Goal: Check status: Check status

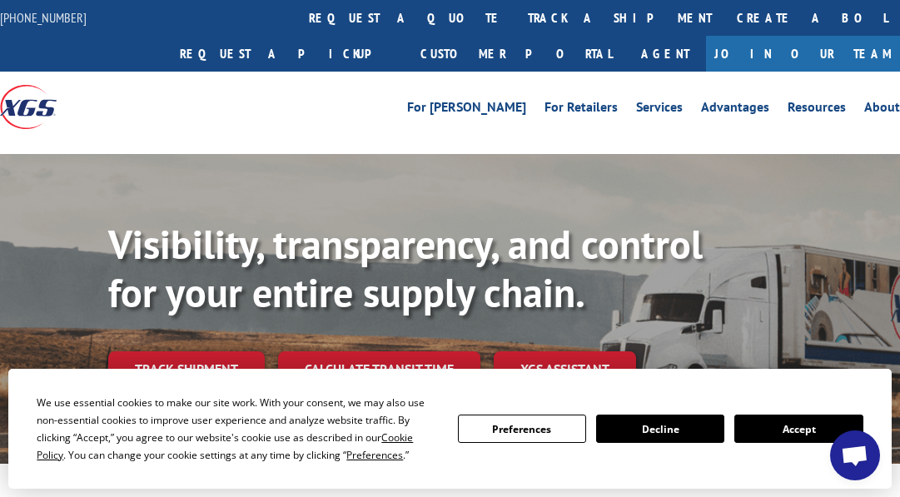
scroll to position [139, 0]
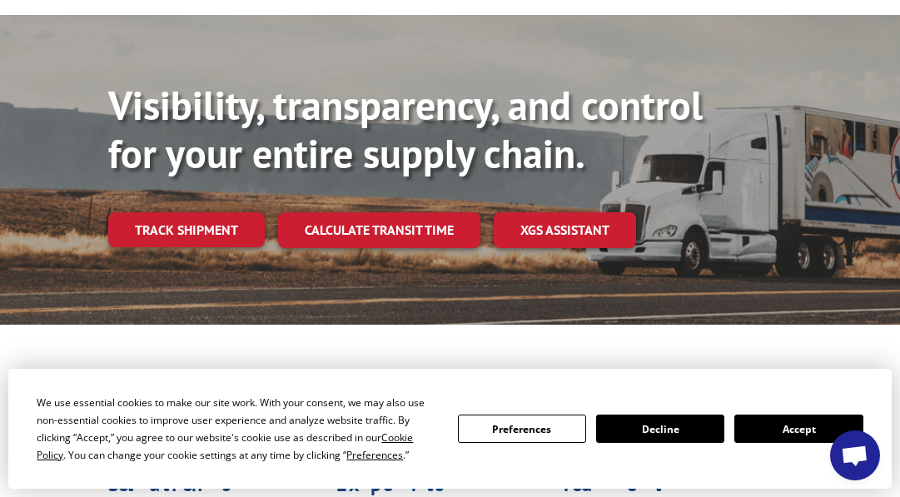
click at [748, 424] on button "Accept" at bounding box center [798, 428] width 128 height 28
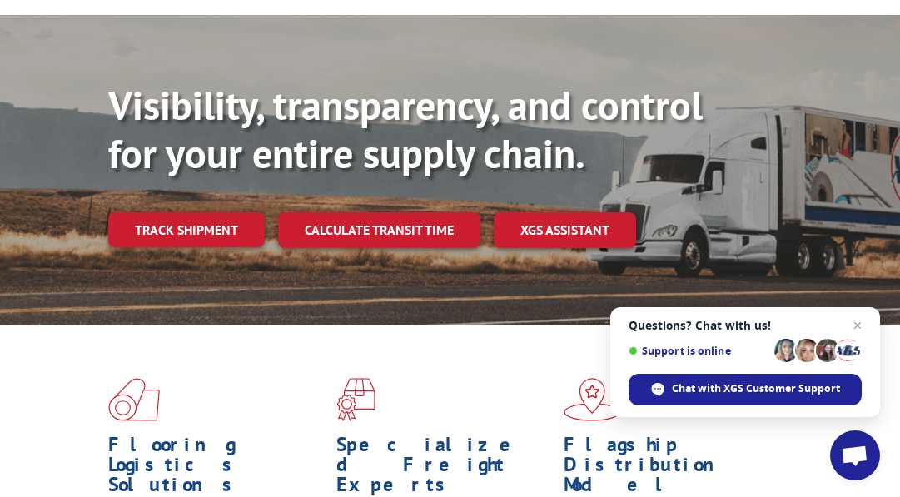
scroll to position [0, 0]
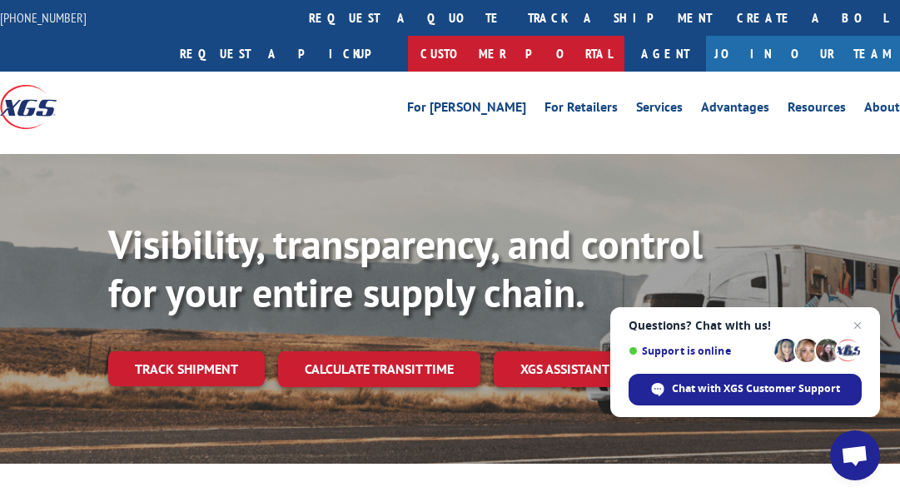
click at [624, 36] on link "Customer Portal" at bounding box center [516, 54] width 216 height 36
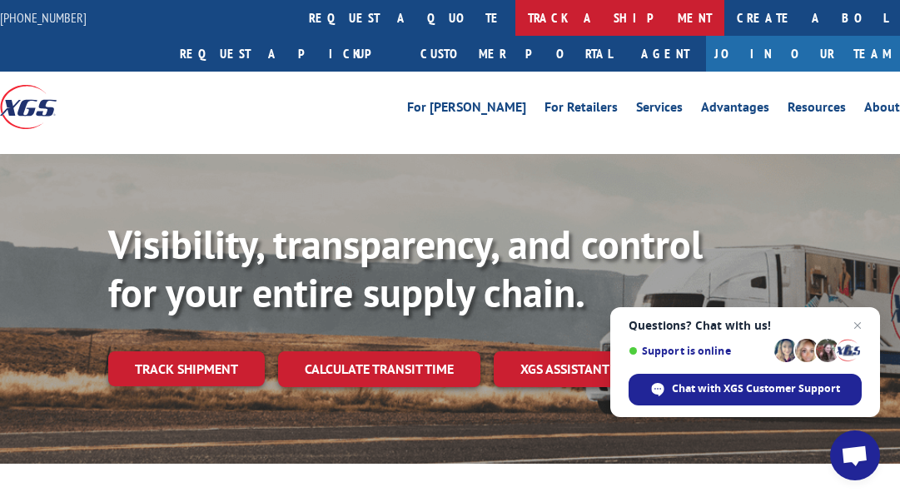
click at [515, 22] on link "track a shipment" at bounding box center [619, 18] width 209 height 36
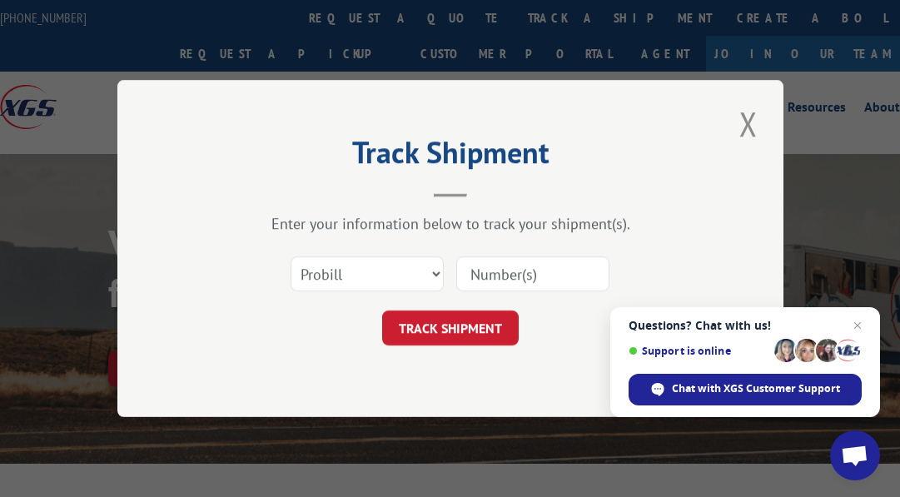
click at [542, 277] on input at bounding box center [532, 273] width 153 height 35
paste input "16956029"
type input "16956029"
click at [475, 330] on button "TRACK SHIPMENT" at bounding box center [450, 327] width 136 height 35
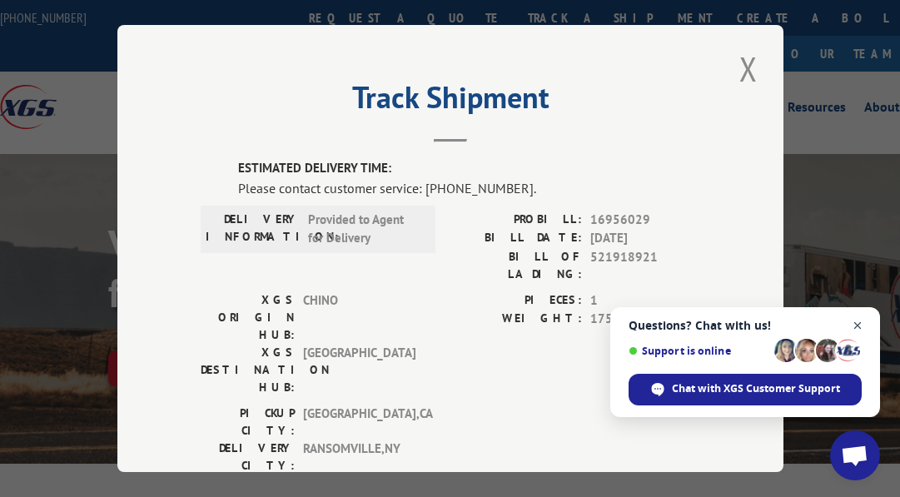
click at [856, 325] on span "Open chat" at bounding box center [857, 325] width 21 height 21
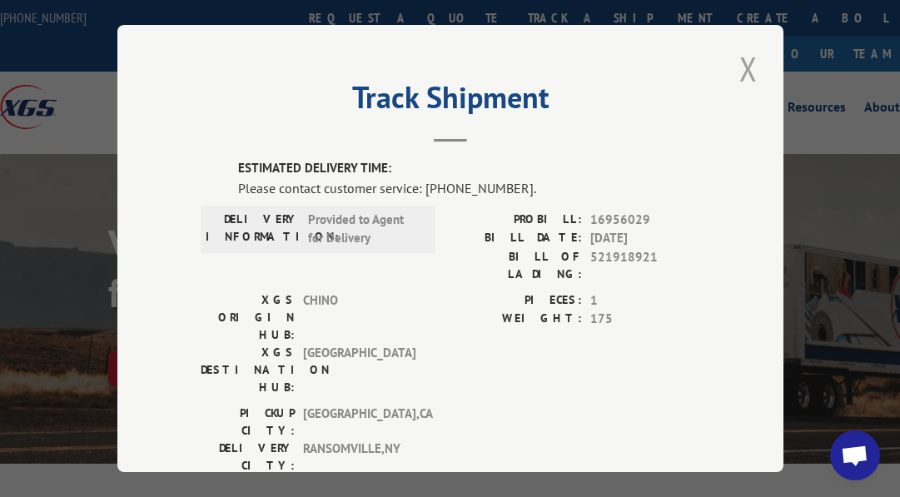
click at [742, 66] on button "Close modal" at bounding box center [748, 69] width 28 height 46
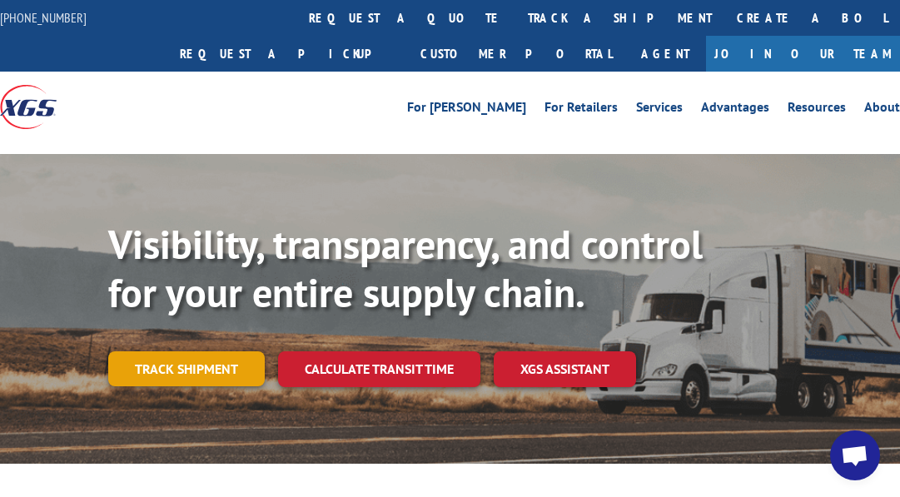
click at [211, 375] on link "Track shipment" at bounding box center [186, 368] width 156 height 35
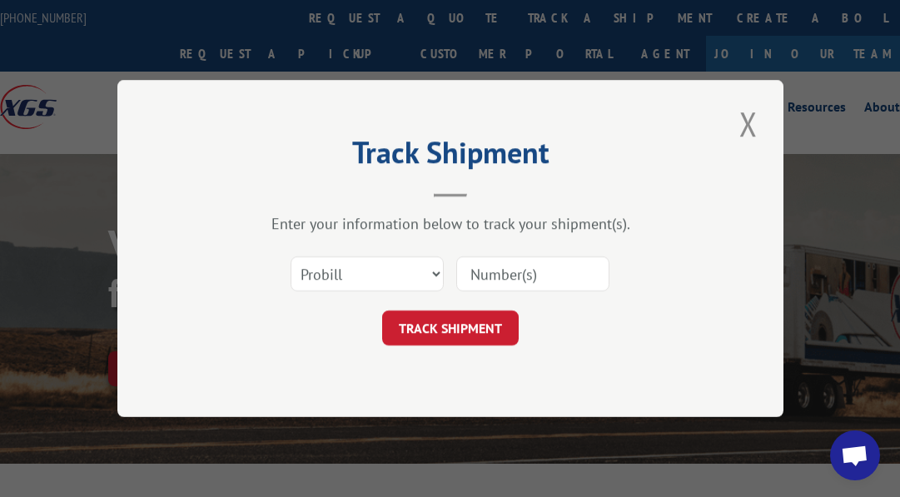
click at [496, 274] on input at bounding box center [532, 273] width 153 height 35
paste input "16956029"
type input "16956029"
click at [483, 317] on button "TRACK SHIPMENT" at bounding box center [450, 327] width 136 height 35
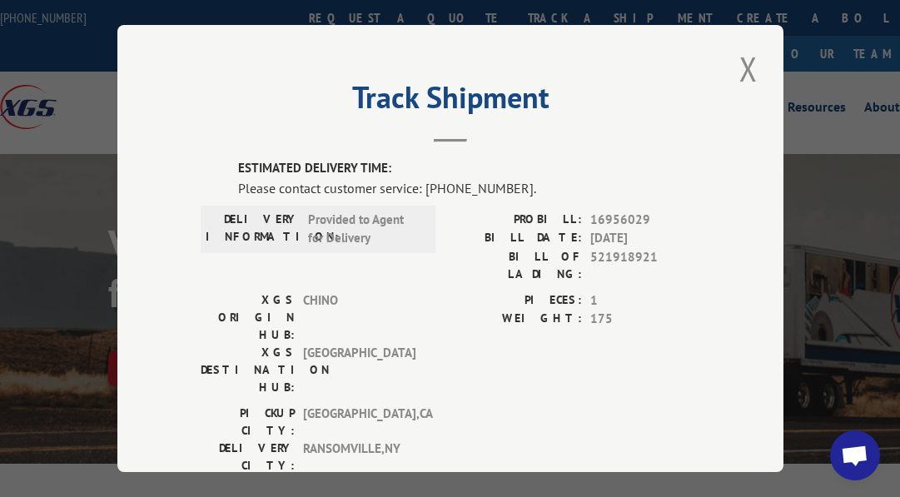
click at [447, 139] on div "Track Shipment ESTIMATED DELIVERY TIME: Please contact customer service: [PHONE…" at bounding box center [450, 248] width 666 height 447
click at [745, 77] on button "Close modal" at bounding box center [748, 69] width 28 height 46
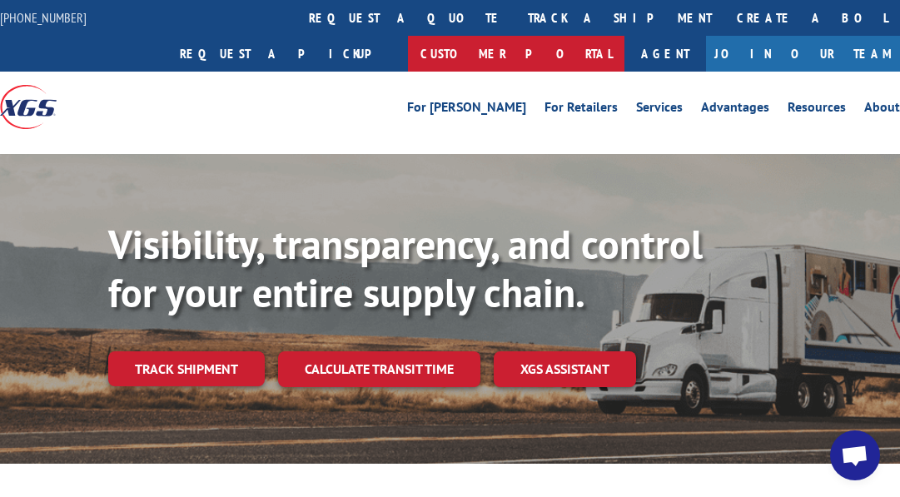
click at [624, 36] on link "Customer Portal" at bounding box center [516, 54] width 216 height 36
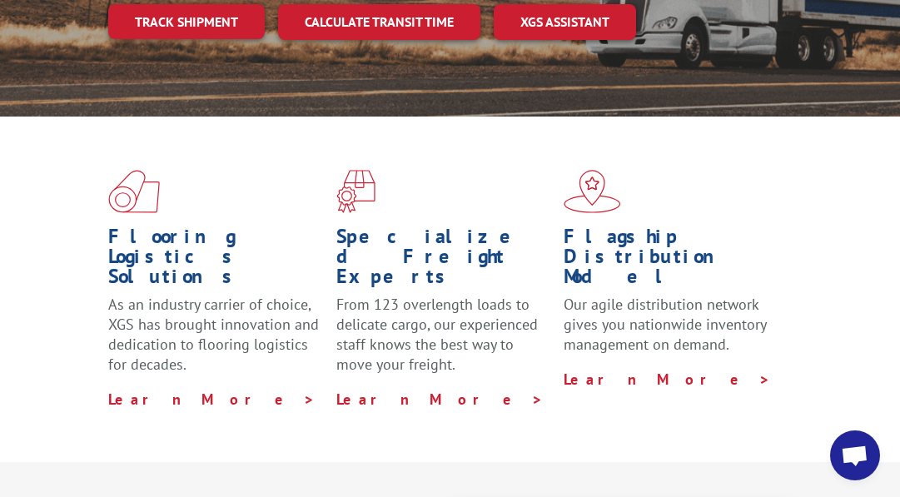
scroll to position [208, 0]
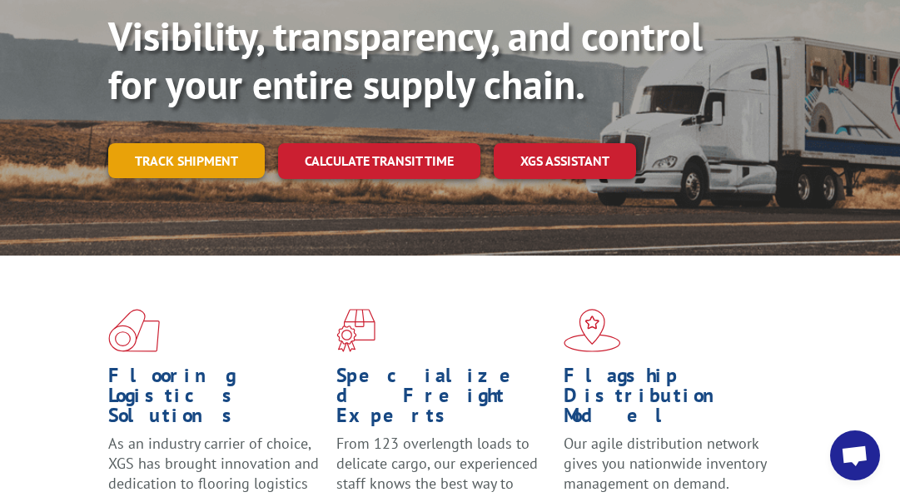
click at [204, 154] on link "Track shipment" at bounding box center [186, 160] width 156 height 35
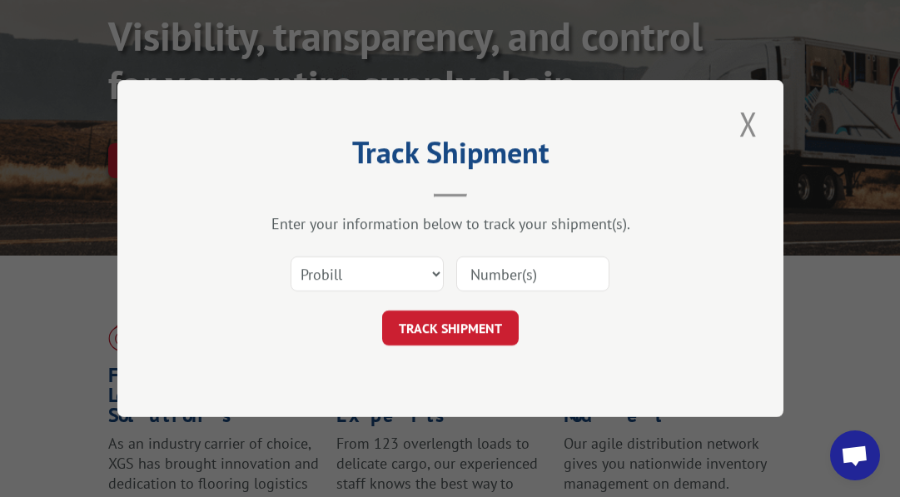
click at [483, 278] on input at bounding box center [532, 273] width 153 height 35
paste input "16564220"
type input "16564220"
click at [472, 327] on button "TRACK SHIPMENT" at bounding box center [450, 327] width 136 height 35
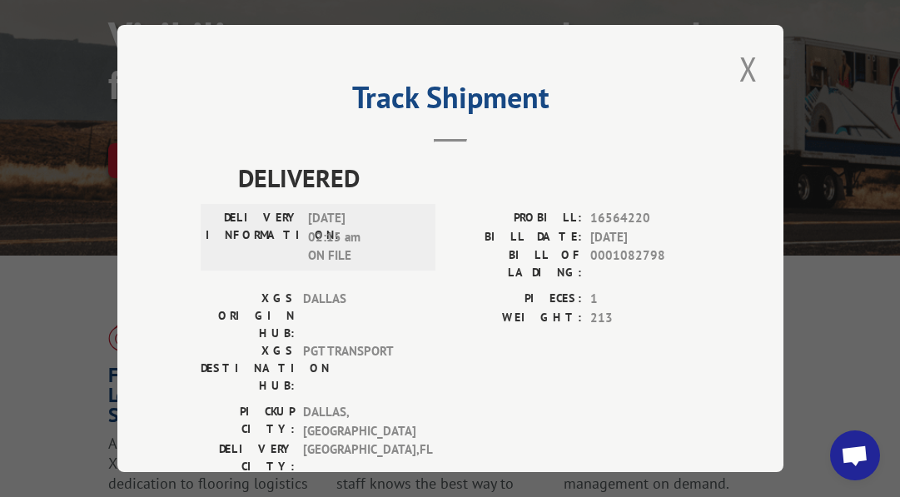
scroll to position [19, 0]
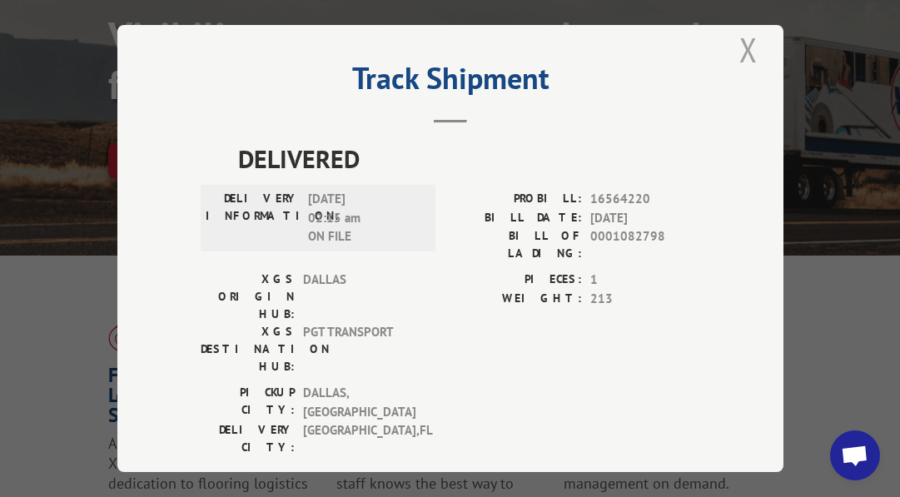
click at [737, 47] on button "Close modal" at bounding box center [748, 50] width 28 height 46
